Goal: Contribute content: Add original content to the website for others to see

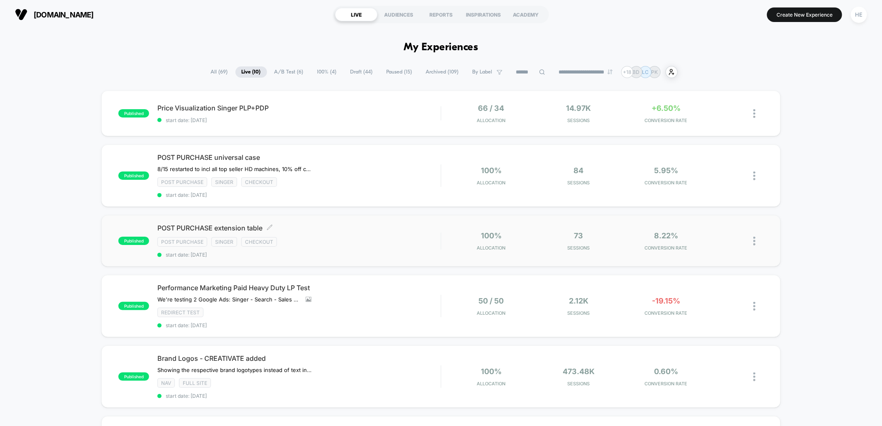
click at [406, 234] on div "POST PURCHASE extension table Click to edit experience details Click to edit ex…" at bounding box center [298, 241] width 283 height 34
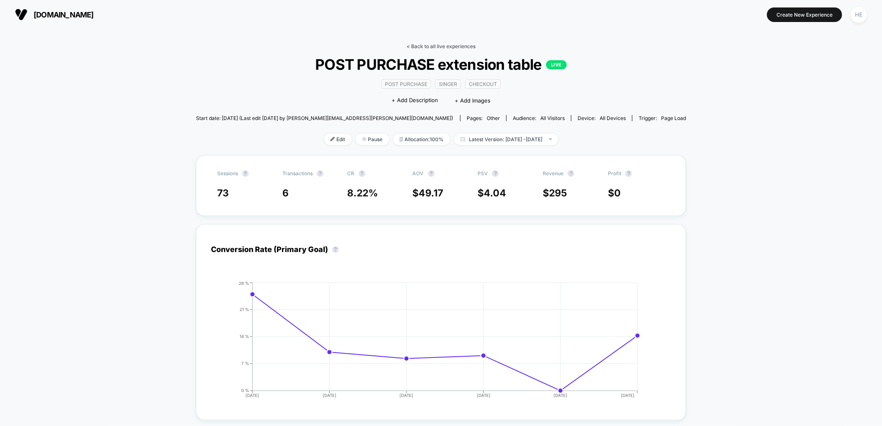
click at [423, 46] on link "< Back to all live experiences" at bounding box center [441, 46] width 69 height 6
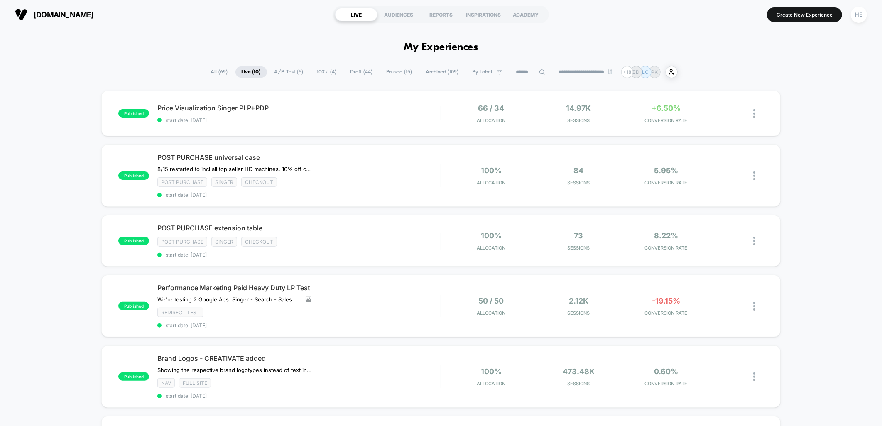
click at [812, 199] on div "published Price Visualization Singer PLP+PDP start date: 2025-08-22 66 / 34 All…" at bounding box center [441, 422] width 882 height 663
click at [796, 178] on div "published Price Visualization Singer PLP+PDP start date: 2025-08-22 66 / 34 All…" at bounding box center [441, 422] width 882 height 663
click at [377, 106] on span "Price Visualization Singer PLP+PDP Click to edit experience details" at bounding box center [298, 108] width 283 height 8
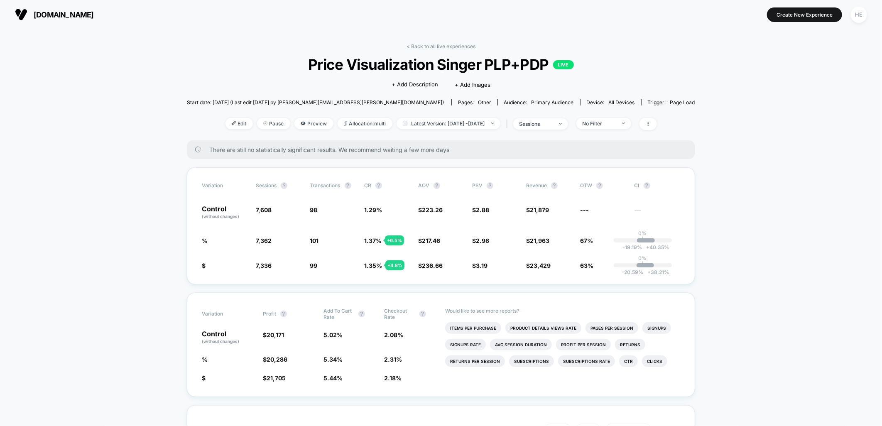
drag, startPoint x: 431, startPoint y: 52, endPoint x: 429, endPoint y: 44, distance: 7.4
click at [431, 51] on div "< Back to all live experiences Price Visualization Singer PLP+PDP LIVE Click to…" at bounding box center [441, 91] width 509 height 97
click at [429, 43] on link "< Back to all live experiences" at bounding box center [441, 46] width 69 height 6
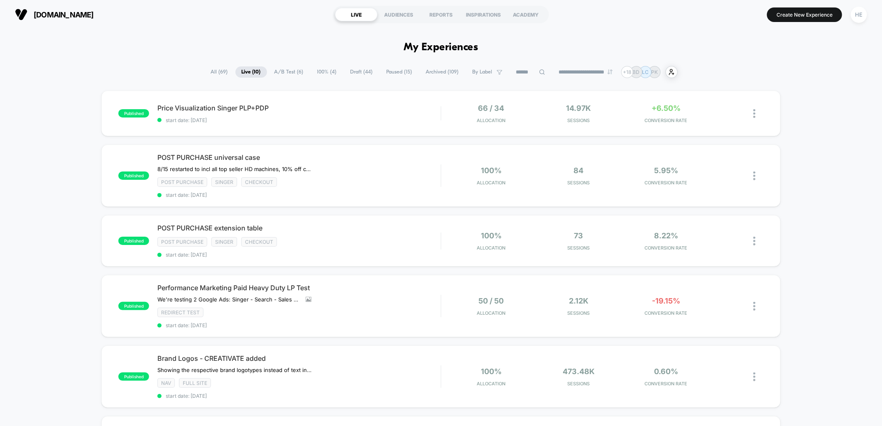
drag, startPoint x: 751, startPoint y: 56, endPoint x: 774, endPoint y: 60, distance: 23.2
click at [855, 177] on div "published Price Visualization Singer PLP+PDP start date: [DATE] 66 / 34 Allocat…" at bounding box center [441, 422] width 882 height 663
click at [339, 103] on div "published Price Visualization Singer PLP+PDP start date: 2025-08-22 66 / 34 All…" at bounding box center [440, 114] width 679 height 46
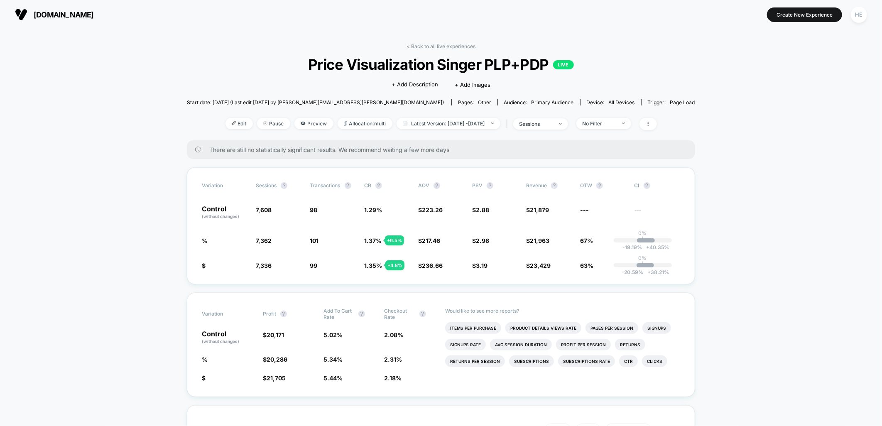
click at [405, 44] on div "< Back to all live experiences Price Visualization Singer PLP+PDP LIVE Click to…" at bounding box center [441, 91] width 509 height 97
click at [410, 44] on link "< Back to all live experiences" at bounding box center [441, 46] width 69 height 6
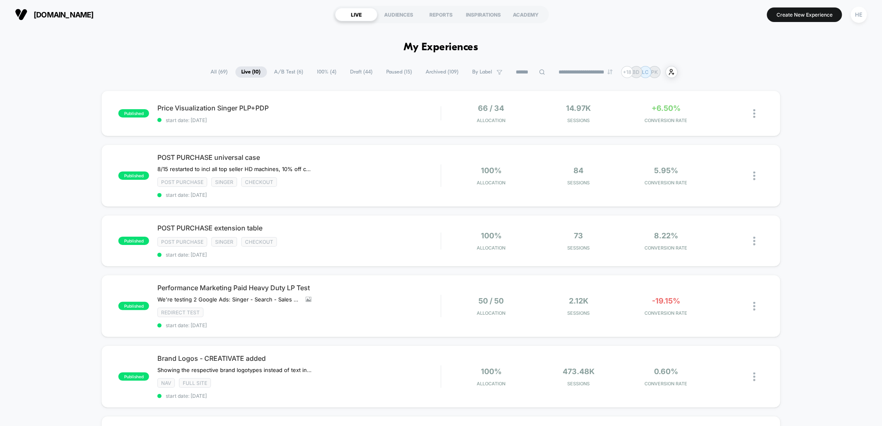
click at [803, 101] on div "published Price Visualization Singer PLP+PDP start date: 2025-08-22 66 / 34 All…" at bounding box center [441, 422] width 882 height 663
click at [395, 172] on div "POST PURCHASE universal case 8/15 restarted to incl all top seller HD machines,…" at bounding box center [298, 175] width 283 height 45
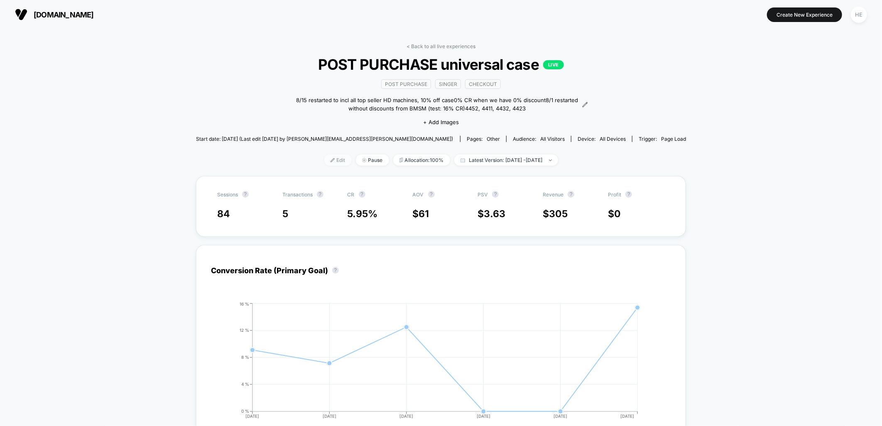
click at [324, 162] on span "Edit" at bounding box center [337, 160] width 27 height 11
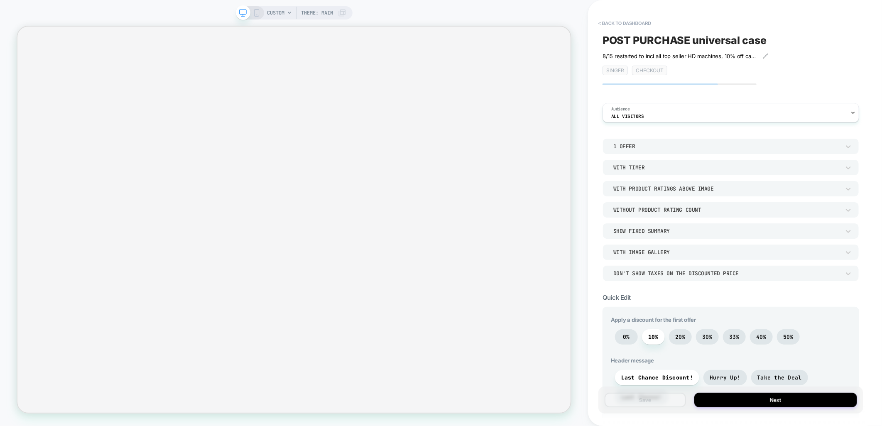
drag, startPoint x: 623, startPoint y: 339, endPoint x: 644, endPoint y: 347, distance: 22.2
click at [623, 339] on span "0%" at bounding box center [626, 337] width 7 height 7
click at [767, 56] on icon at bounding box center [766, 56] width 5 height 5
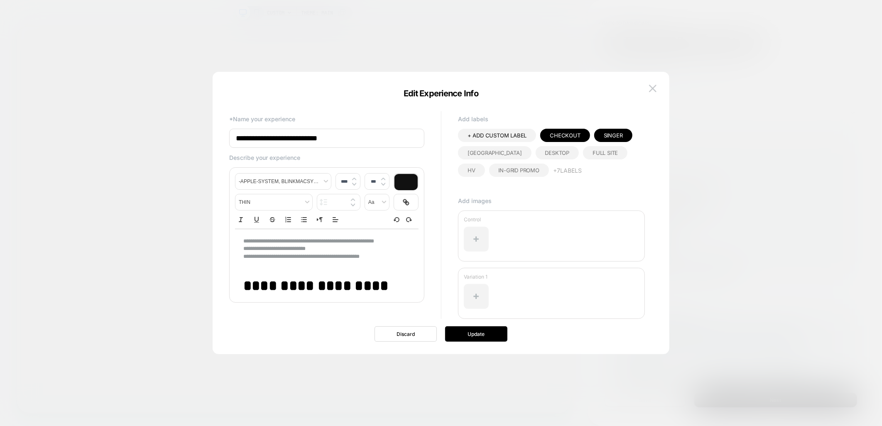
type input "****"
click at [241, 240] on div "**********" at bounding box center [327, 277] width 184 height 96
drag, startPoint x: 288, startPoint y: 255, endPoint x: 258, endPoint y: 244, distance: 30.9
click at [258, 244] on div "**********" at bounding box center [327, 277] width 184 height 96
drag, startPoint x: 256, startPoint y: 242, endPoint x: 271, endPoint y: 269, distance: 30.5
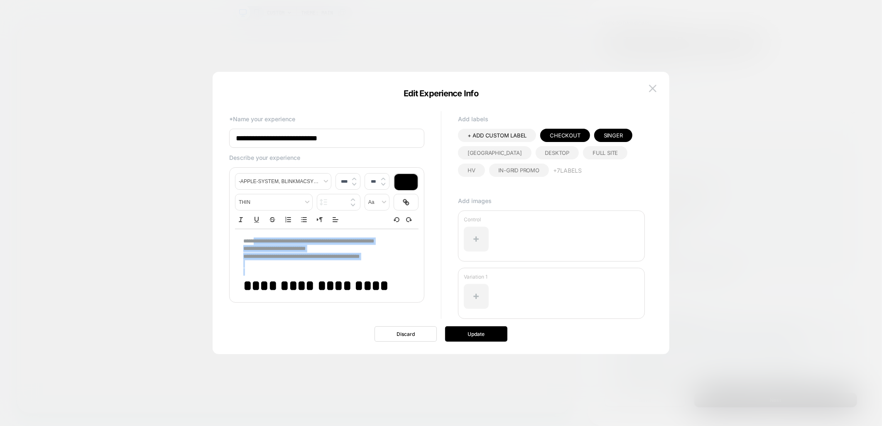
click at [271, 269] on div "**********" at bounding box center [327, 277] width 184 height 96
click at [305, 222] on line "Bullet list" at bounding box center [305, 222] width 4 height 0
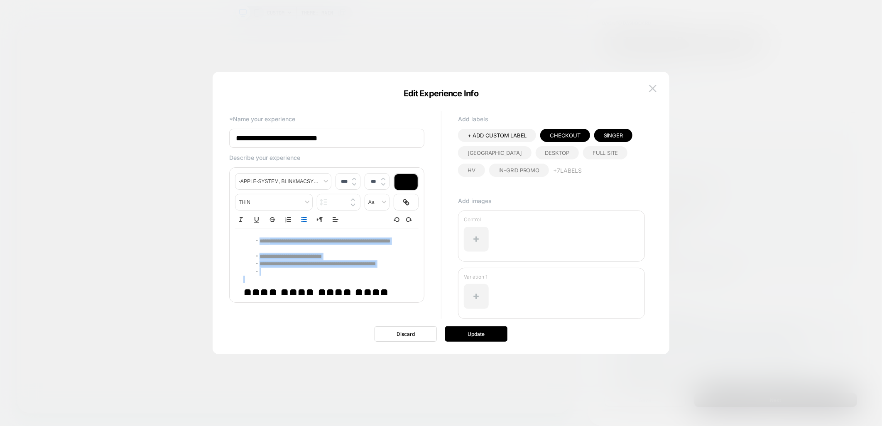
click at [275, 255] on span "**********" at bounding box center [291, 256] width 62 height 5
click at [260, 242] on li "**********" at bounding box center [328, 245] width 152 height 15
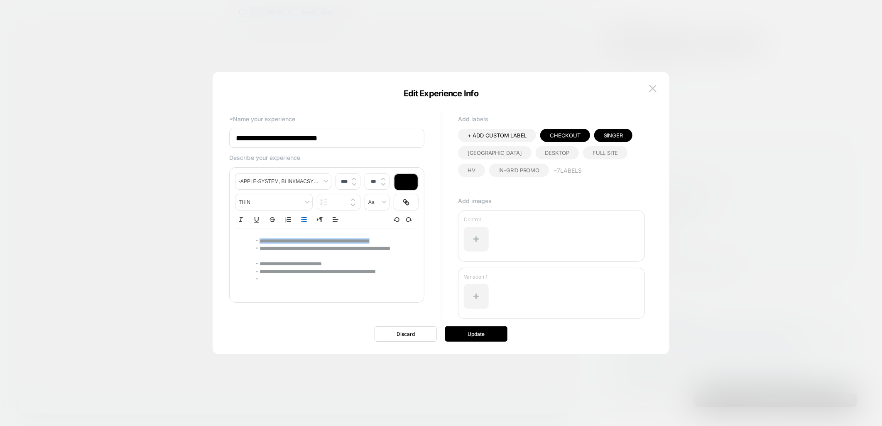
drag, startPoint x: 252, startPoint y: 242, endPoint x: 414, endPoint y: 244, distance: 161.6
click at [414, 244] on div "**********" at bounding box center [327, 284] width 184 height 111
copy span "**********"
click at [457, 332] on button "Update" at bounding box center [476, 334] width 62 height 15
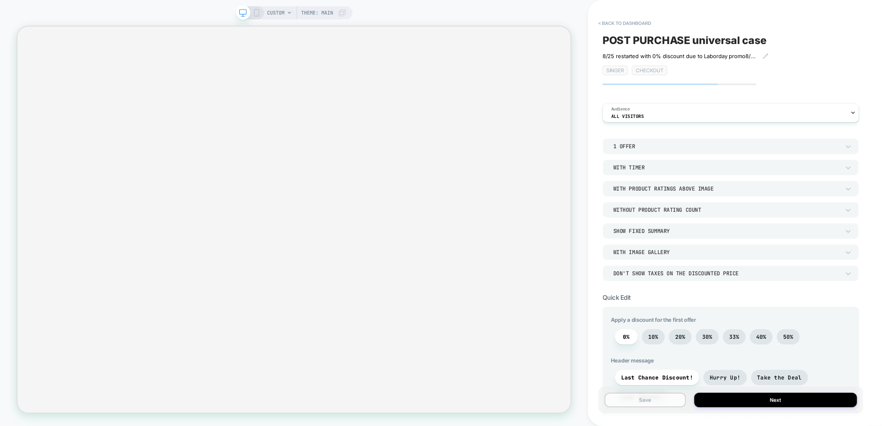
click at [675, 404] on button "Save" at bounding box center [645, 400] width 81 height 15
click at [762, 401] on button "Next" at bounding box center [776, 400] width 163 height 15
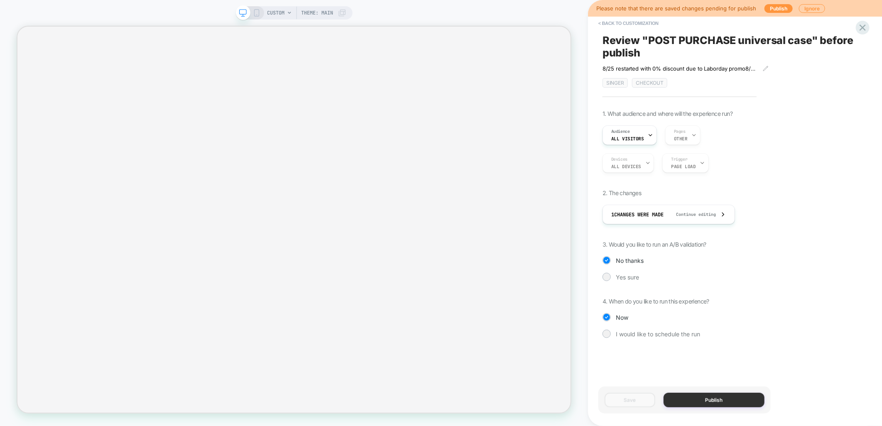
click at [692, 404] on button "Publish" at bounding box center [714, 400] width 101 height 15
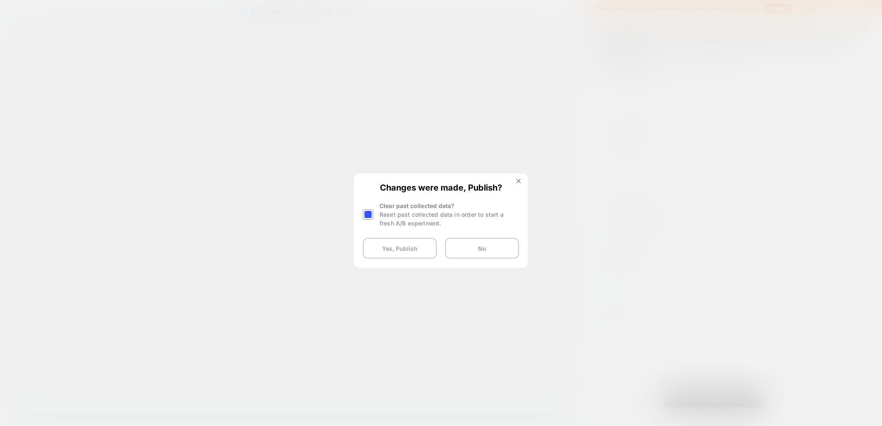
click at [362, 211] on div "Changes were made, Publish? Clear past collected data? Reset past collected dat…" at bounding box center [441, 220] width 173 height 93
click at [369, 213] on div at bounding box center [368, 214] width 10 height 10
click at [389, 251] on button "Yes, Publish" at bounding box center [400, 248] width 74 height 21
click at [371, 248] on button "Yes, Publish" at bounding box center [400, 248] width 74 height 21
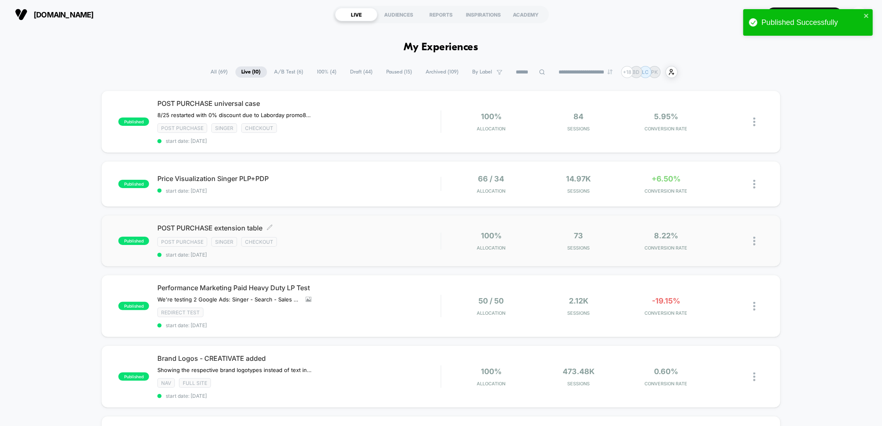
click at [366, 246] on div "POST PURCHASE extension table Click to edit experience details Click to edit ex…" at bounding box center [298, 241] width 283 height 34
click at [355, 225] on span "POST PURCHASE extension table" at bounding box center [298, 228] width 283 height 8
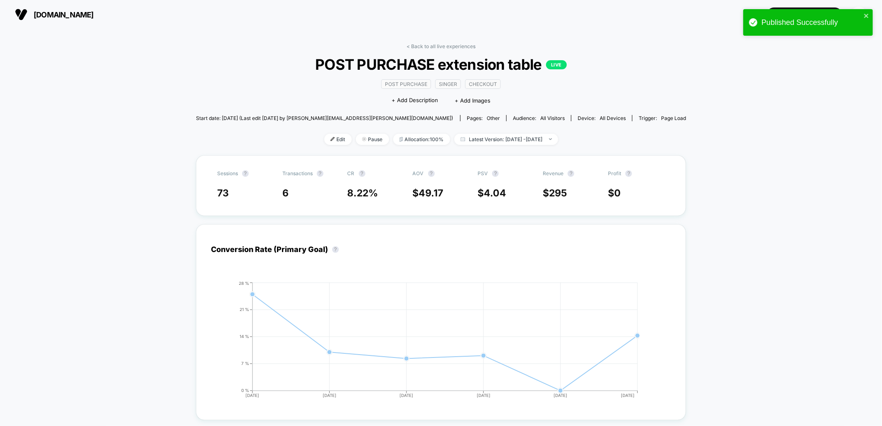
click at [331, 138] on img at bounding box center [333, 139] width 4 height 4
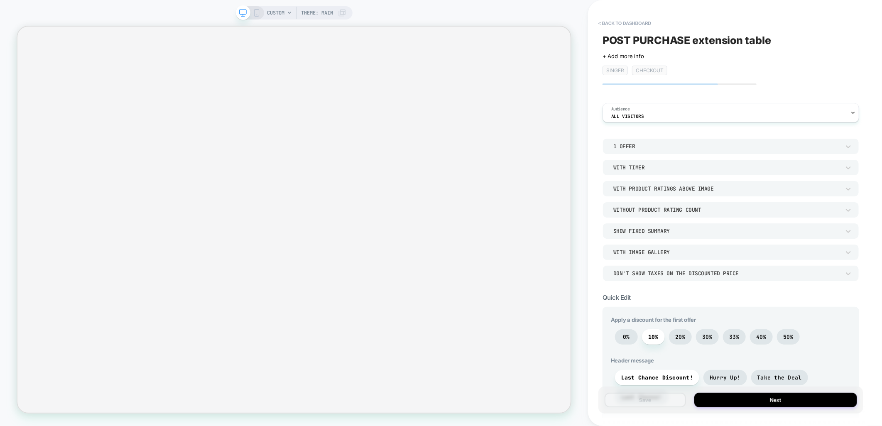
drag, startPoint x: 622, startPoint y: 339, endPoint x: 648, endPoint y: 361, distance: 34.2
click at [622, 339] on span "0%" at bounding box center [626, 336] width 23 height 15
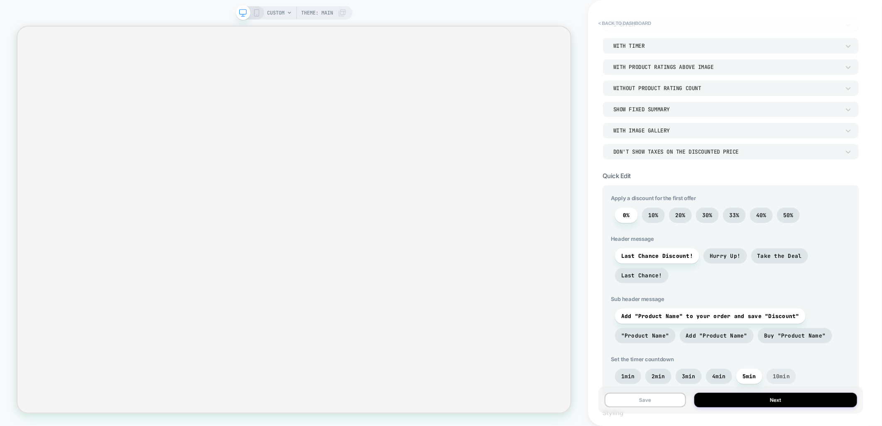
scroll to position [138, 0]
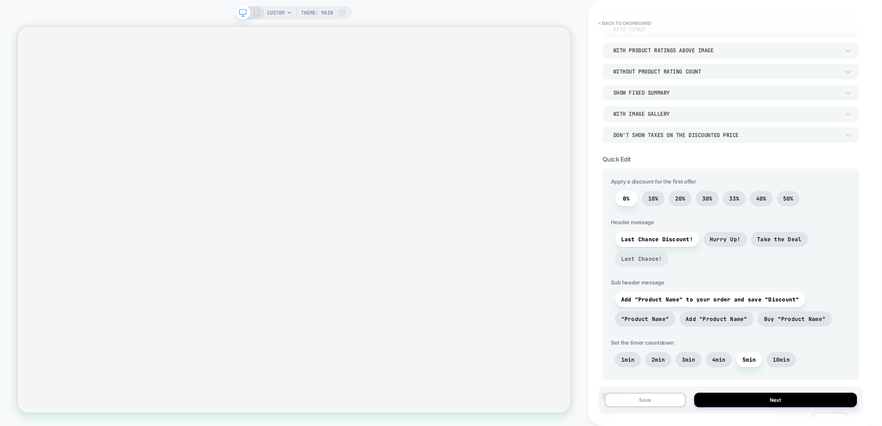
click at [651, 256] on span "Last Chance!" at bounding box center [642, 259] width 41 height 7
click at [646, 322] on span ""Product Name"" at bounding box center [646, 319] width 48 height 7
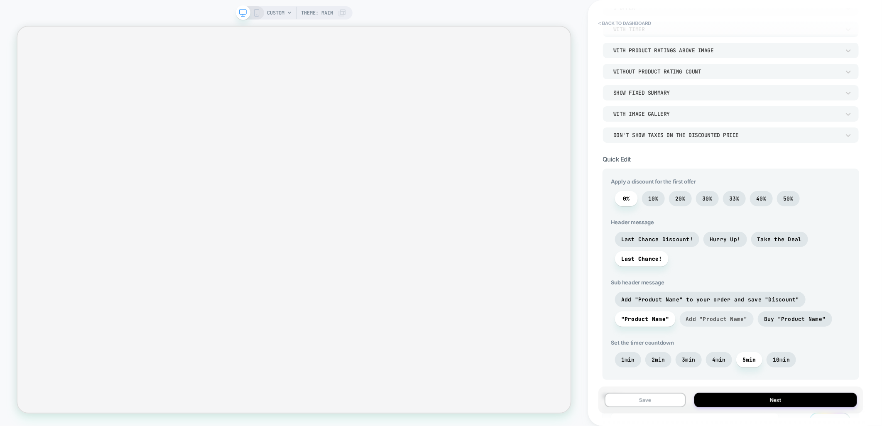
click at [721, 322] on span "Add "Product Name"" at bounding box center [717, 319] width 62 height 7
click at [774, 318] on span "Buy "Product Name"" at bounding box center [795, 319] width 62 height 7
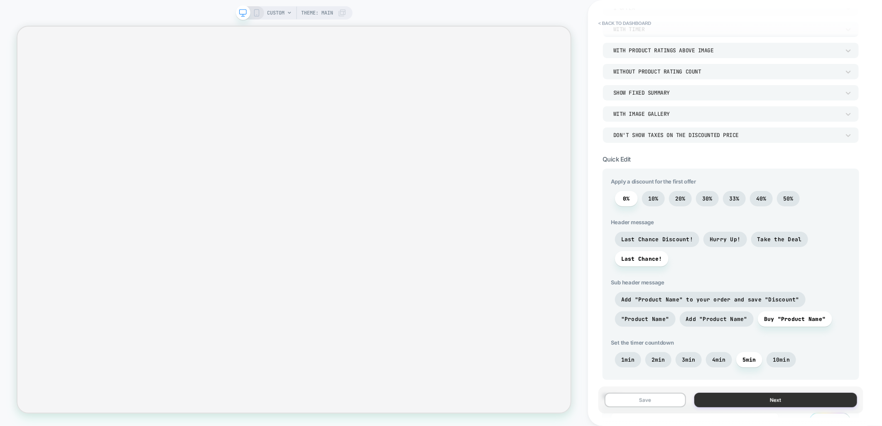
click at [736, 396] on button "Next" at bounding box center [776, 400] width 163 height 15
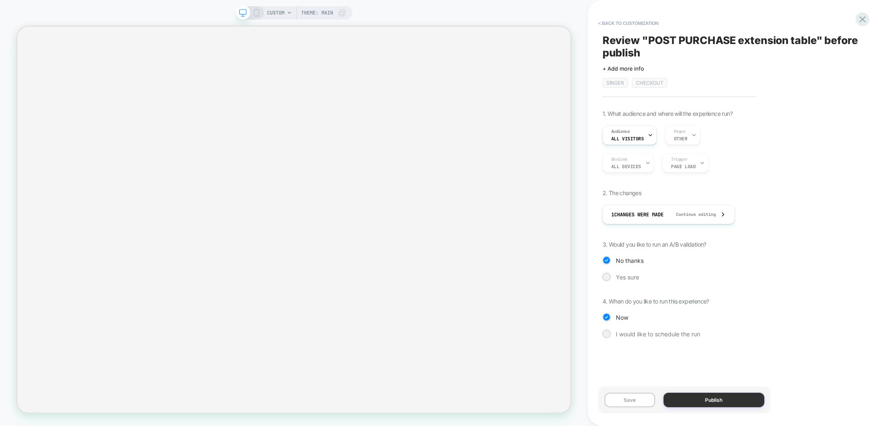
click at [686, 401] on button "Publish" at bounding box center [714, 400] width 101 height 15
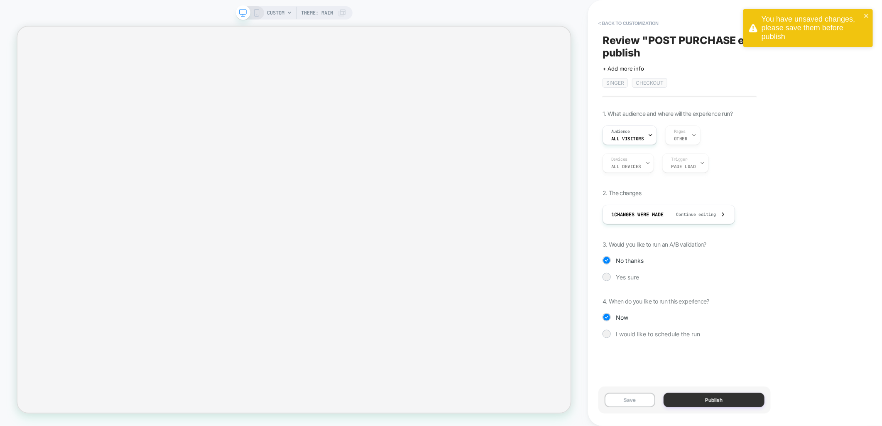
drag, startPoint x: 632, startPoint y: 402, endPoint x: 688, endPoint y: 403, distance: 55.3
click at [632, 402] on button "Save" at bounding box center [630, 400] width 51 height 15
click at [688, 403] on button "Publish" at bounding box center [714, 400] width 101 height 15
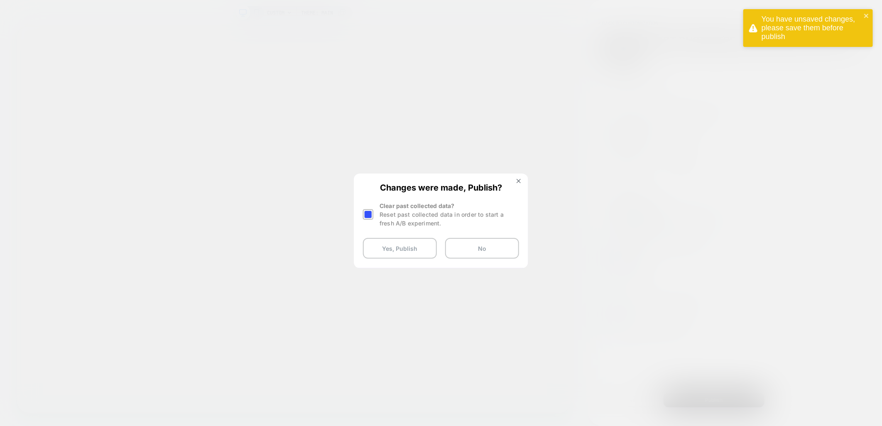
click at [369, 216] on div at bounding box center [368, 214] width 10 height 10
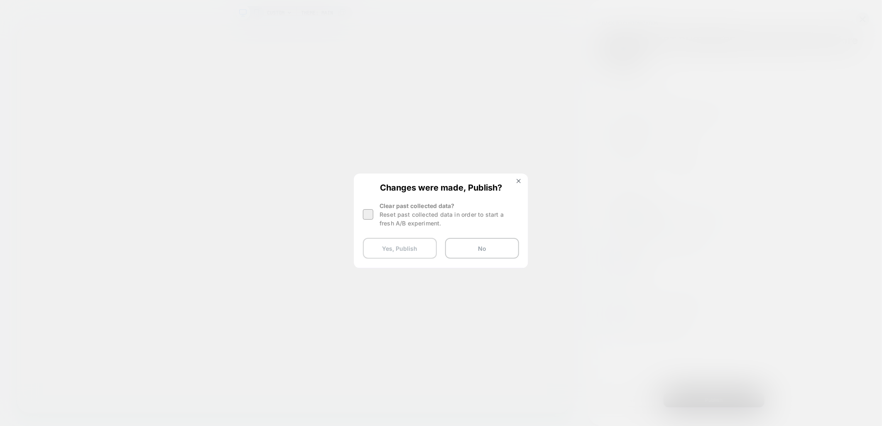
click at [384, 246] on button "Yes, Publish" at bounding box center [400, 248] width 74 height 21
click at [385, 248] on button "Yes, Publish" at bounding box center [400, 248] width 74 height 21
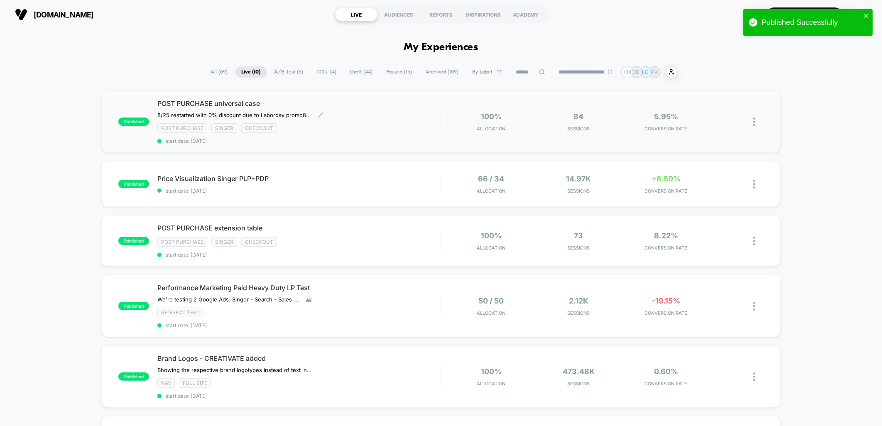
click at [355, 132] on div "Post Purchase Singer checkout" at bounding box center [298, 128] width 283 height 10
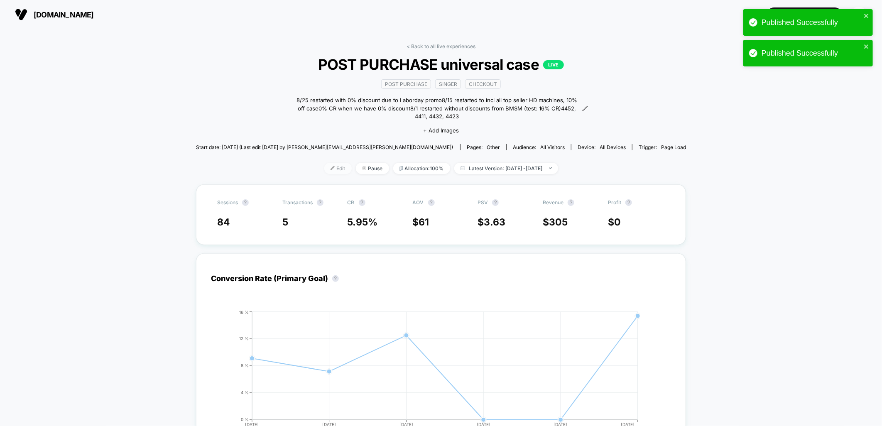
click at [324, 166] on span "Edit" at bounding box center [337, 168] width 27 height 11
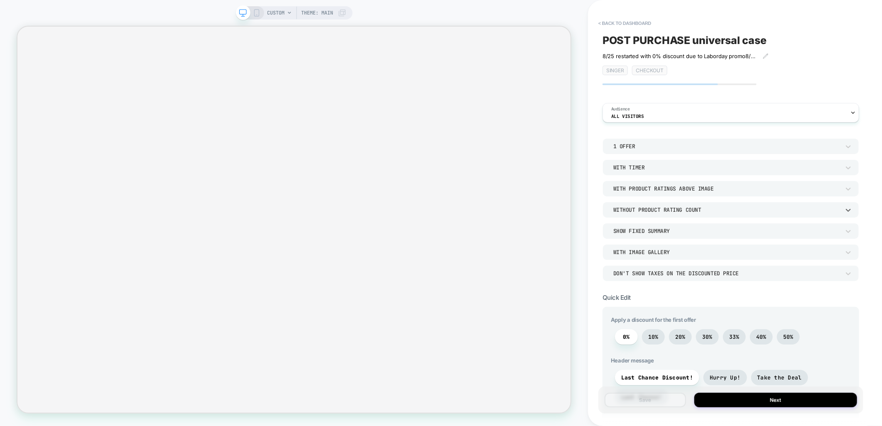
drag, startPoint x: 757, startPoint y: 231, endPoint x: 765, endPoint y: 283, distance: 52.3
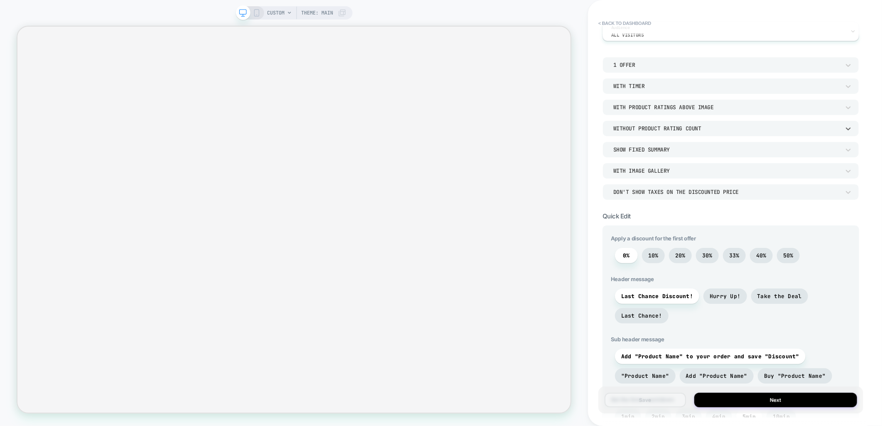
scroll to position [184, 0]
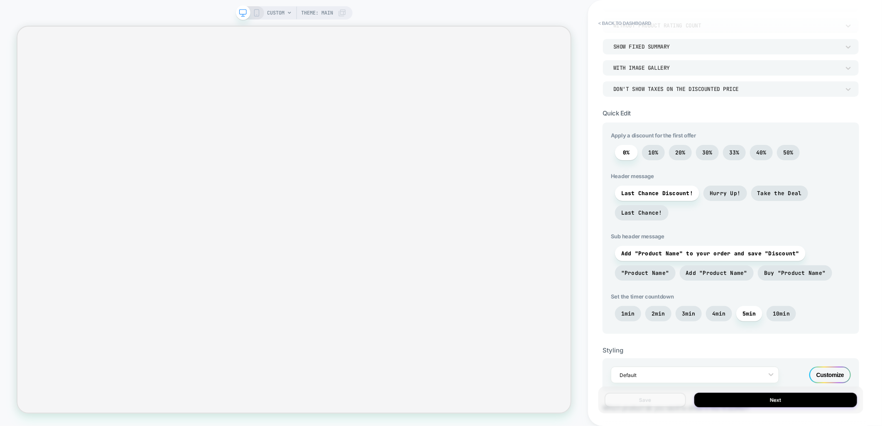
drag, startPoint x: 765, startPoint y: 283, endPoint x: 870, endPoint y: 339, distance: 119.3
click at [870, 339] on div "< back to dashboard POST PURCHASE universal case 8/25 restarted with 0% discoun…" at bounding box center [735, 213] width 294 height 426
click at [788, 272] on span "Buy "Product Name"" at bounding box center [795, 273] width 62 height 7
click at [664, 400] on button "Save" at bounding box center [645, 400] width 81 height 15
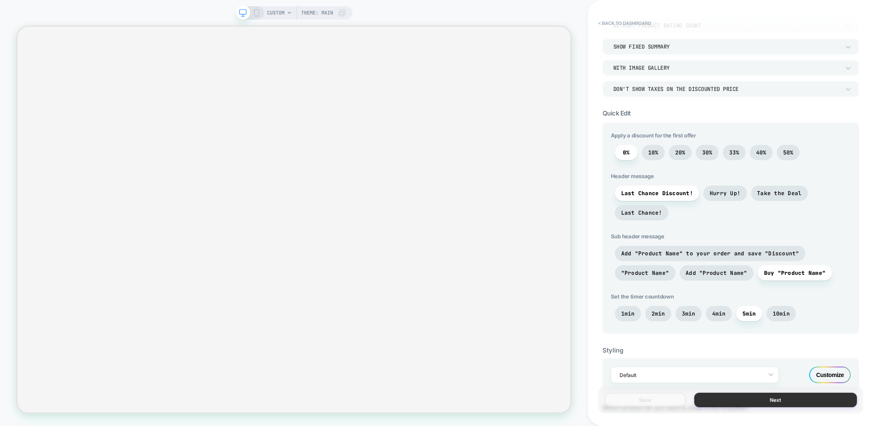
click at [732, 404] on button "Next" at bounding box center [776, 400] width 163 height 15
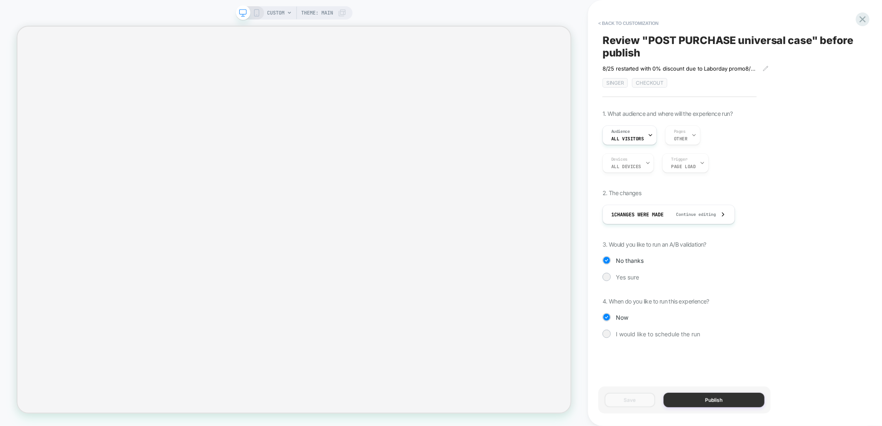
click at [715, 405] on button "Publish" at bounding box center [714, 400] width 101 height 15
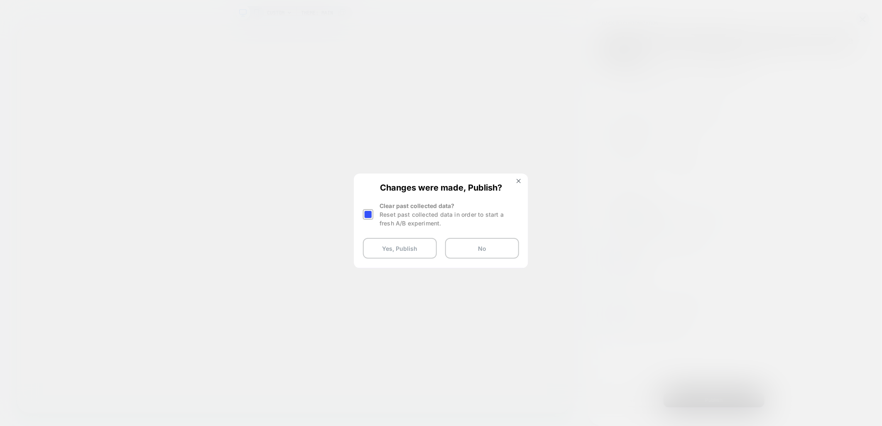
click at [368, 217] on div at bounding box center [368, 214] width 10 height 10
click at [383, 248] on button "Yes, Publish" at bounding box center [400, 248] width 74 height 21
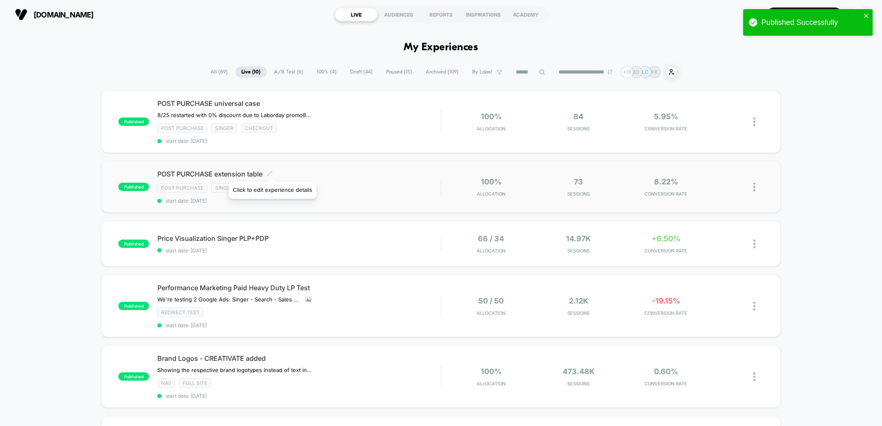
click at [272, 171] on icon at bounding box center [270, 173] width 6 height 6
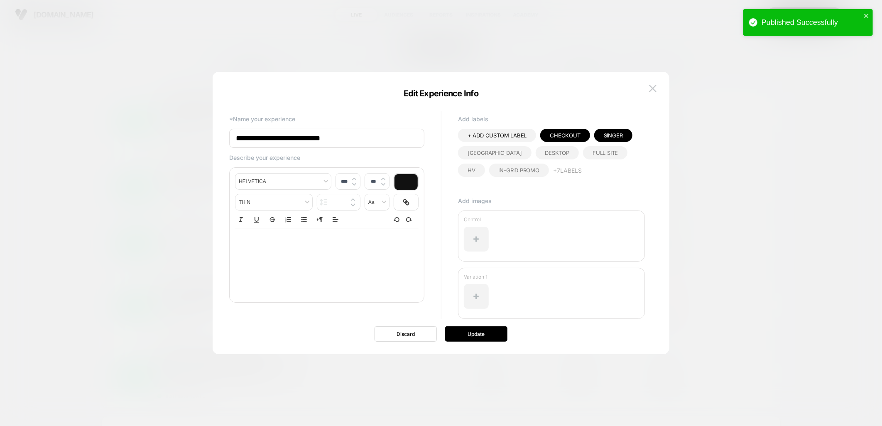
click at [300, 255] on div "﻿" at bounding box center [327, 262] width 184 height 66
click at [290, 244] on p "﻿" at bounding box center [323, 242] width 161 height 8
click at [280, 241] on p "﻿" at bounding box center [323, 242] width 161 height 8
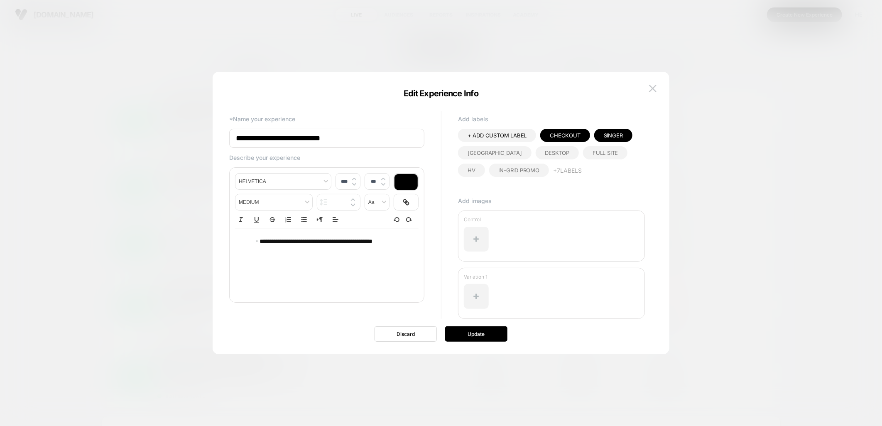
type input "****"
click at [241, 242] on div "**********" at bounding box center [327, 245] width 184 height 32
click at [451, 330] on button "Update" at bounding box center [476, 334] width 62 height 15
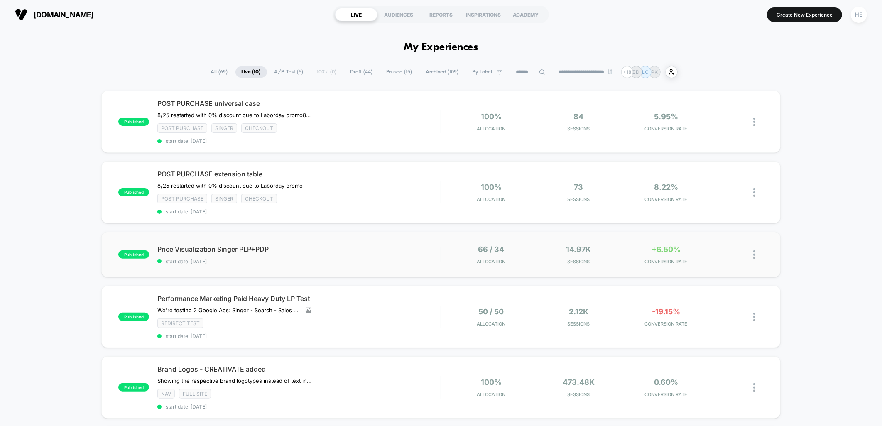
click at [391, 241] on div "published Price Visualization Singer PLP+PDP start date: 2025-08-22 66 / 34 All…" at bounding box center [440, 255] width 679 height 46
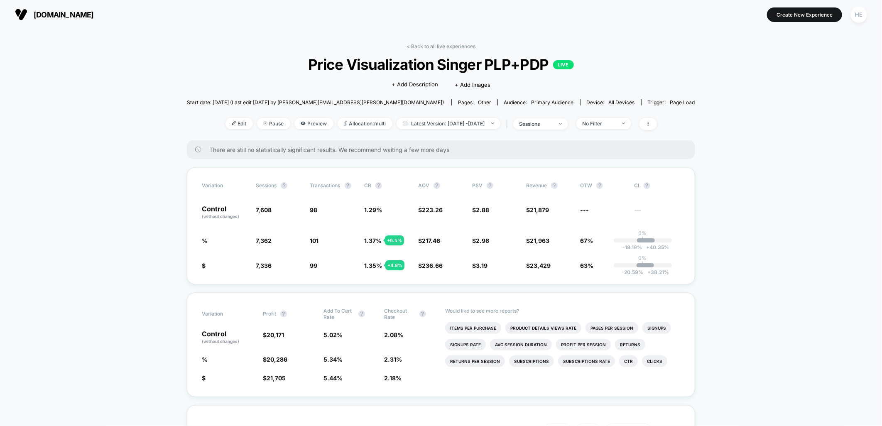
drag, startPoint x: 425, startPoint y: 39, endPoint x: 426, endPoint y: 43, distance: 4.2
click at [427, 44] on link "< Back to all live experiences" at bounding box center [441, 46] width 69 height 6
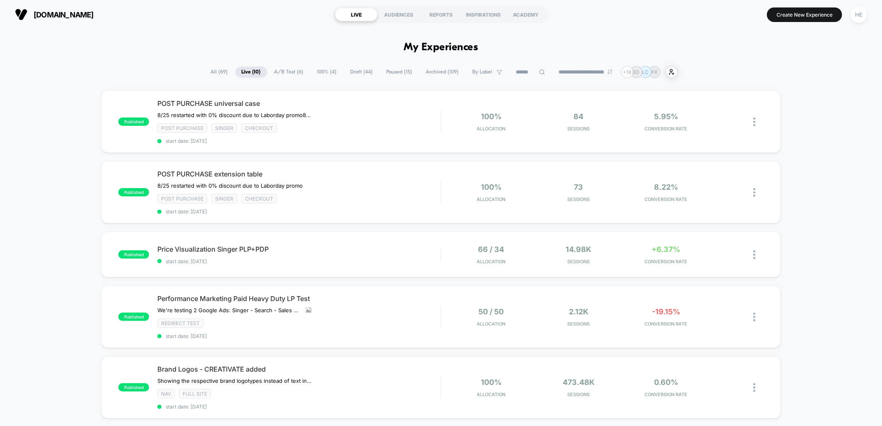
drag, startPoint x: 809, startPoint y: 192, endPoint x: 819, endPoint y: 194, distance: 10.1
click at [812, 194] on div "published POST PURCHASE universal case 8/25 restarted with 0% discount due to L…" at bounding box center [441, 428] width 882 height 674
click at [361, 238] on div "published Price Visualization Singer PLP+PDP start date: 2025-08-22 66 / 34 All…" at bounding box center [440, 255] width 679 height 46
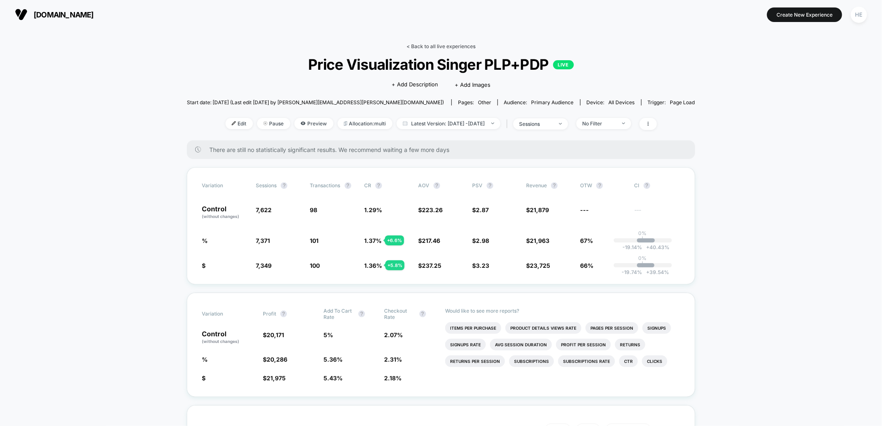
click at [418, 46] on link "< Back to all live experiences" at bounding box center [441, 46] width 69 height 6
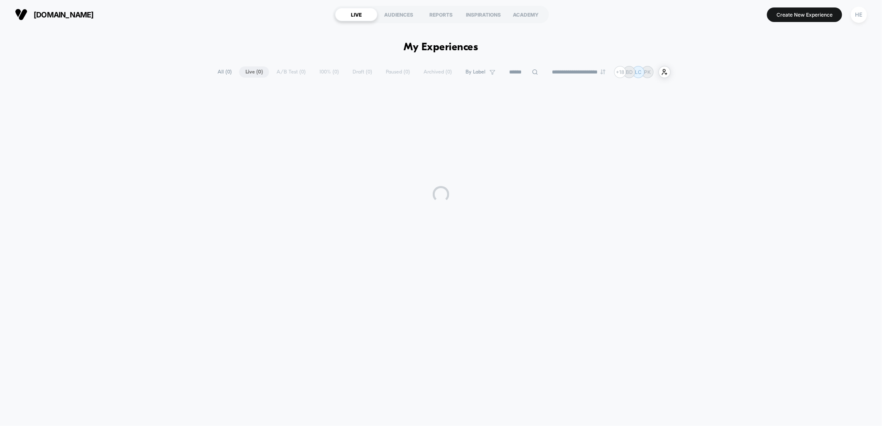
click at [730, 66] on div "**********" at bounding box center [441, 72] width 882 height 12
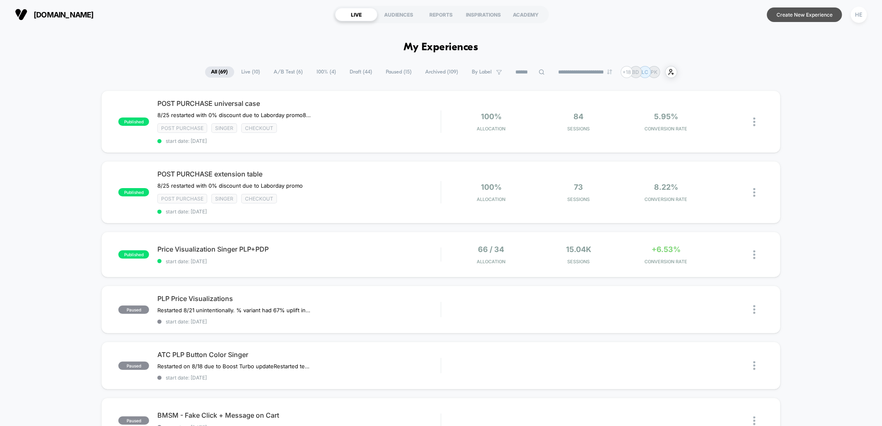
click at [797, 15] on button "Create New Experience" at bounding box center [804, 14] width 75 height 15
